Goal: Information Seeking & Learning: Learn about a topic

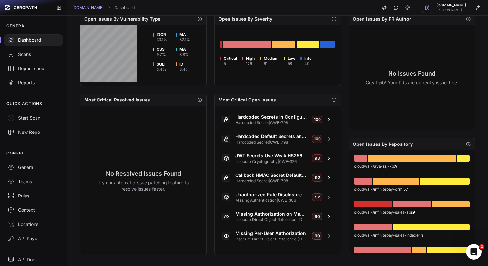
scroll to position [215, 0]
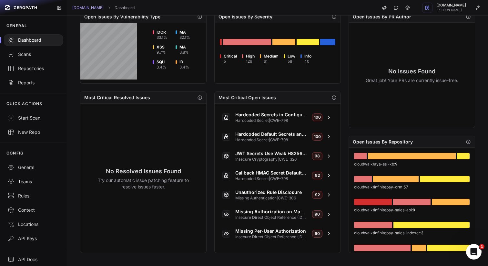
click at [29, 179] on div "Teams" at bounding box center [33, 181] width 51 height 6
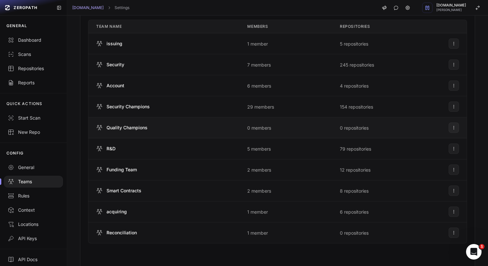
scroll to position [102, 0]
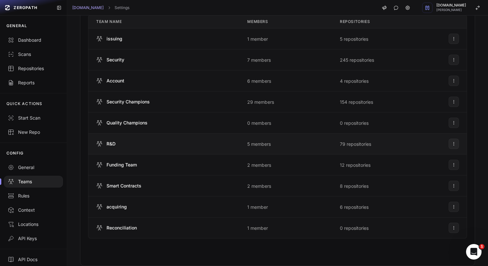
click at [109, 143] on span "R&D" at bounding box center [110, 143] width 9 height 6
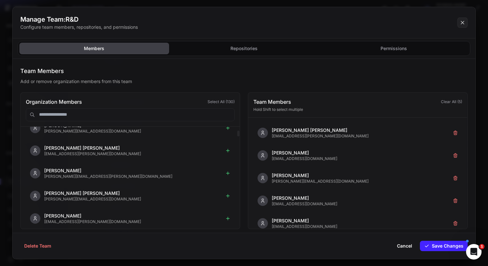
scroll to position [106, 0]
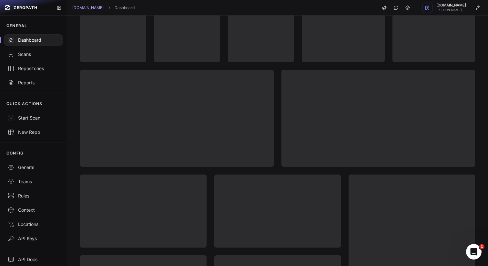
scroll to position [45, 0]
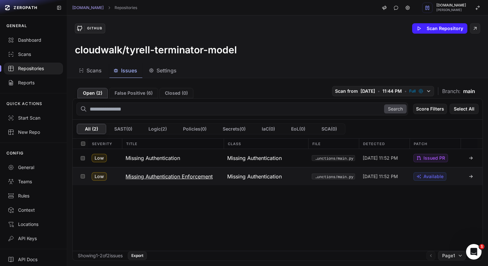
click at [171, 177] on h3 "Missing Authentication Enforcement" at bounding box center [169, 176] width 87 height 8
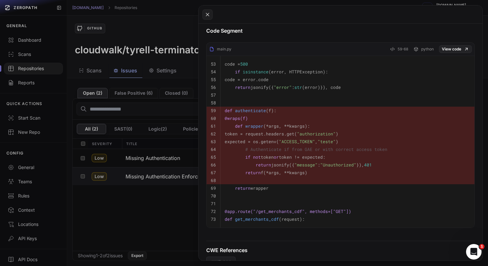
scroll to position [311, 0]
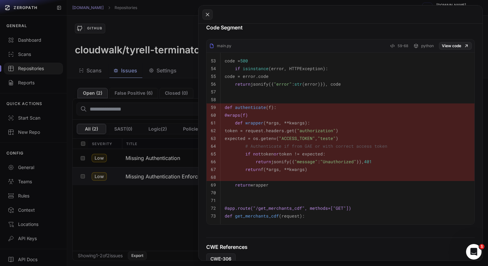
click at [171, 157] on button at bounding box center [244, 133] width 488 height 266
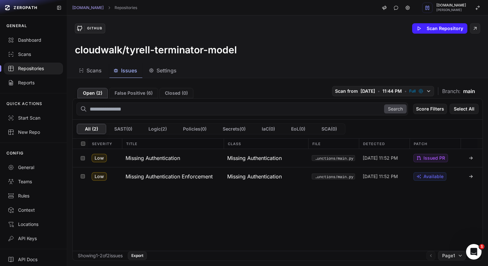
click at [171, 157] on h3 "Missing Authentication" at bounding box center [153, 158] width 55 height 8
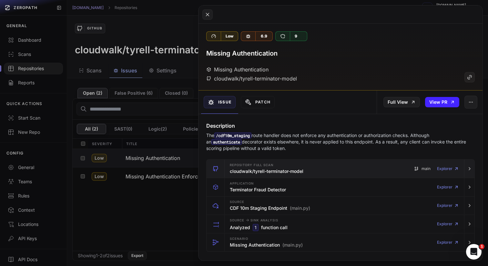
scroll to position [13, 0]
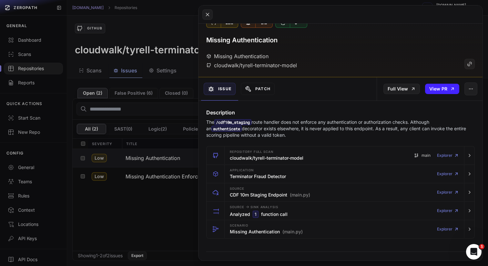
drag, startPoint x: 294, startPoint y: 136, endPoint x: 203, endPoint y: 121, distance: 92.1
click at [203, 121] on div "Description The /cdf10m_staging route handler does not enforce any authenticati…" at bounding box center [340, 123] width 284 height 30
copy p "The /cdf10m_staging route handler does not enforce any authentication or author…"
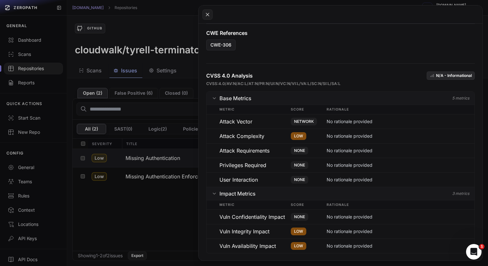
scroll to position [471, 0]
click at [141, 184] on button at bounding box center [244, 133] width 488 height 266
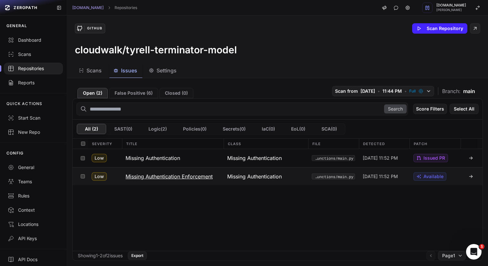
click at [163, 173] on h3 "Missing Authentication Enforcement" at bounding box center [169, 176] width 87 height 8
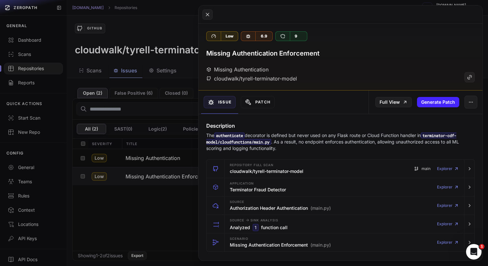
click at [173, 69] on button at bounding box center [244, 133] width 488 height 266
